Goal: Task Accomplishment & Management: Use online tool/utility

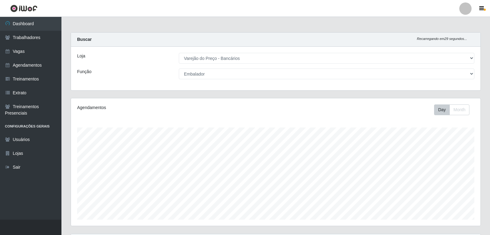
select select "157"
select select "1"
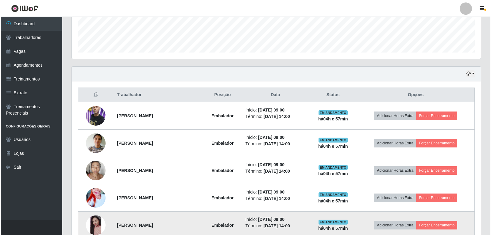
scroll to position [158, 0]
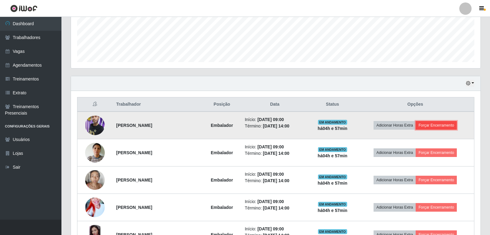
click at [435, 130] on button "Forçar Encerramento" at bounding box center [435, 125] width 41 height 9
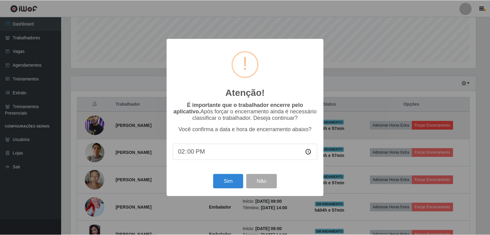
scroll to position [127, 406]
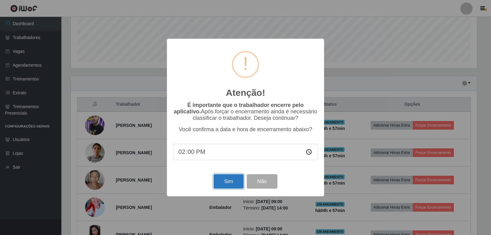
click at [223, 181] on button "Sim" at bounding box center [229, 181] width 30 height 14
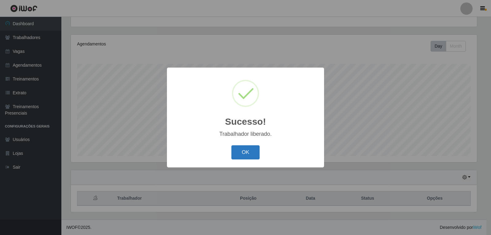
click at [255, 150] on button "OK" at bounding box center [245, 152] width 29 height 14
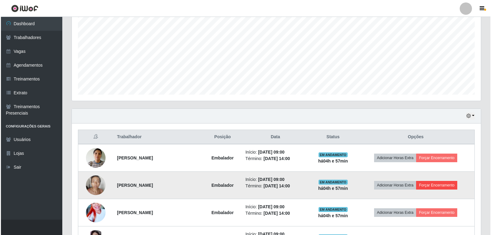
scroll to position [156, 0]
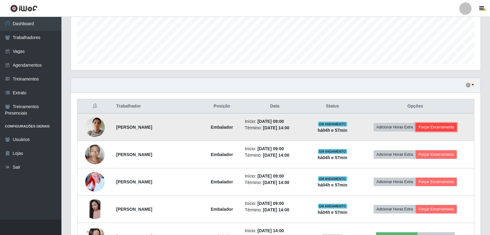
click at [433, 127] on button "Forçar Encerramento" at bounding box center [435, 127] width 41 height 9
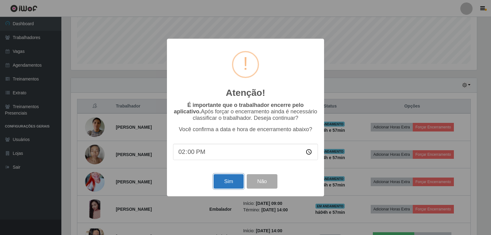
click at [241, 181] on button "Sim" at bounding box center [229, 181] width 30 height 14
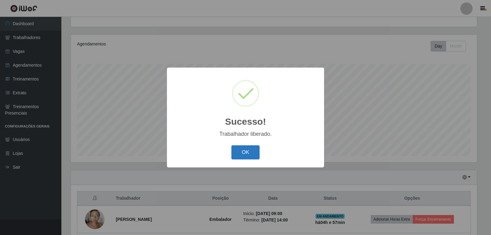
click at [244, 151] on button "OK" at bounding box center [245, 152] width 29 height 14
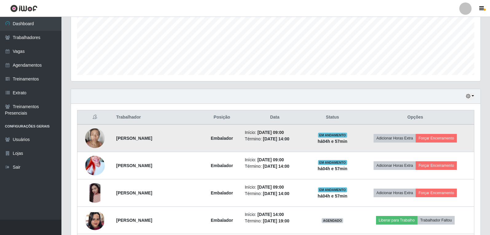
scroll to position [156, 0]
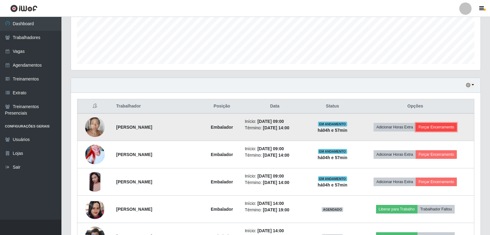
click at [438, 127] on button "Forçar Encerramento" at bounding box center [435, 127] width 41 height 9
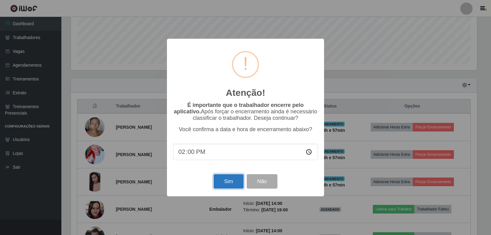
click at [235, 185] on button "Sim" at bounding box center [229, 181] width 30 height 14
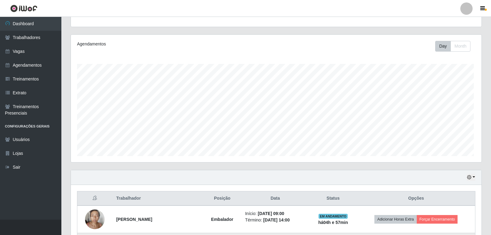
scroll to position [0, 0]
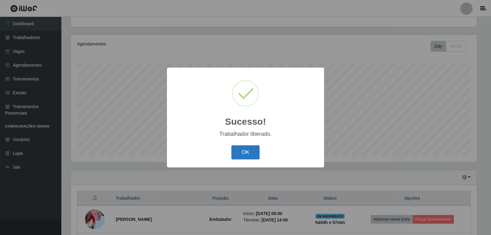
click at [246, 150] on button "OK" at bounding box center [245, 152] width 29 height 14
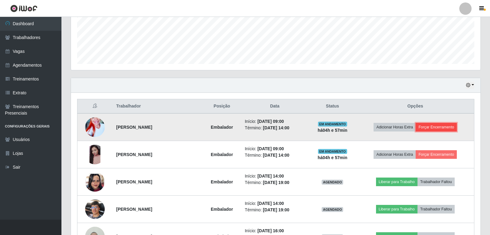
click at [435, 124] on button "Forçar Encerramento" at bounding box center [435, 127] width 41 height 9
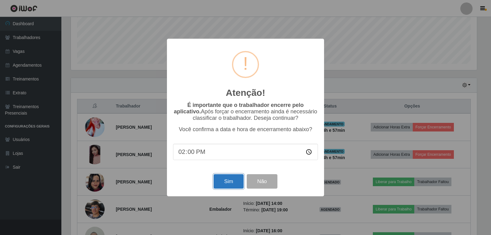
click at [231, 183] on button "Sim" at bounding box center [229, 181] width 30 height 14
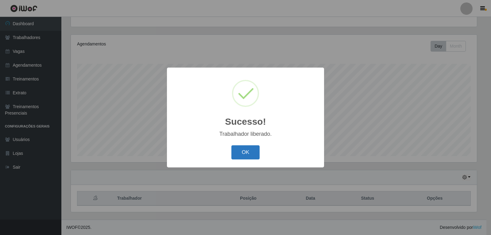
click at [237, 155] on button "OK" at bounding box center [245, 152] width 29 height 14
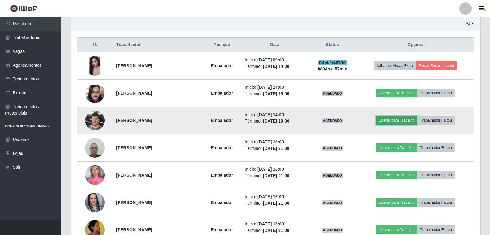
click at [395, 123] on button "Liberar para Trabalho" at bounding box center [396, 120] width 41 height 9
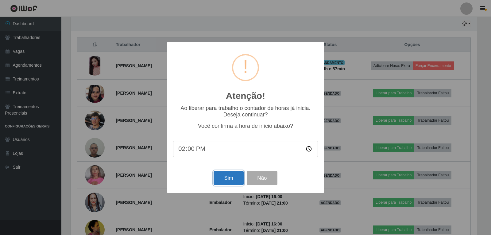
click at [234, 181] on button "Sim" at bounding box center [229, 178] width 30 height 14
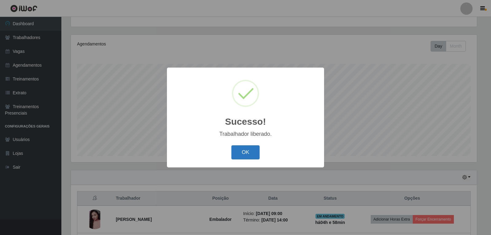
click at [241, 153] on button "OK" at bounding box center [245, 152] width 29 height 14
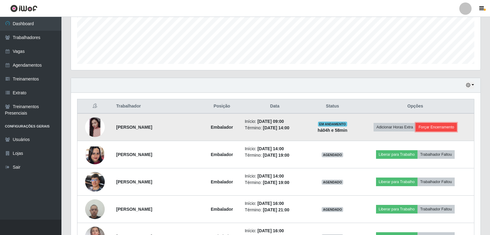
click at [428, 131] on button "Forçar Encerramento" at bounding box center [435, 127] width 41 height 9
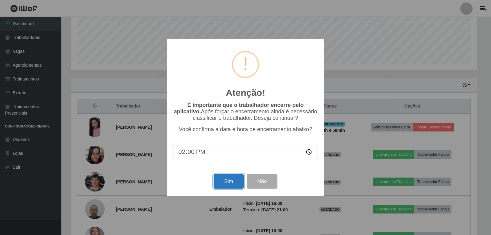
click at [229, 181] on button "Sim" at bounding box center [229, 181] width 30 height 14
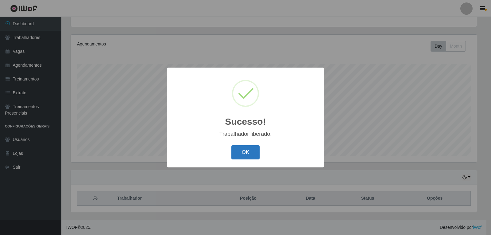
click at [239, 154] on button "OK" at bounding box center [245, 152] width 29 height 14
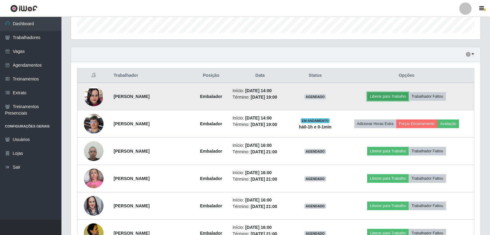
click at [391, 100] on button "Liberar para Trabalho" at bounding box center [387, 96] width 41 height 9
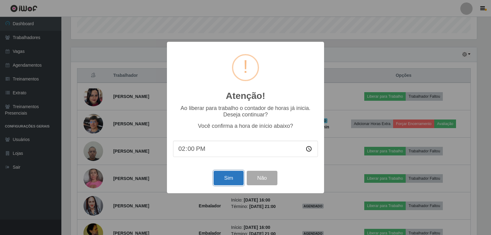
click at [232, 181] on button "Sim" at bounding box center [229, 178] width 30 height 14
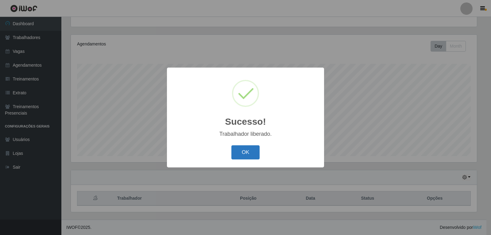
drag, startPoint x: 241, startPoint y: 153, endPoint x: 250, endPoint y: 149, distance: 10.0
click at [241, 153] on button "OK" at bounding box center [245, 152] width 29 height 14
